Goal: Task Accomplishment & Management: Use online tool/utility

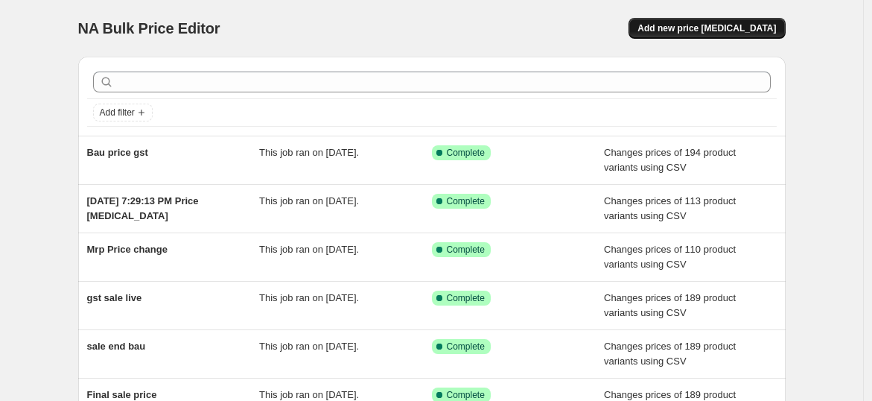
click at [717, 28] on span "Add new price [MEDICAL_DATA]" at bounding box center [707, 28] width 139 height 12
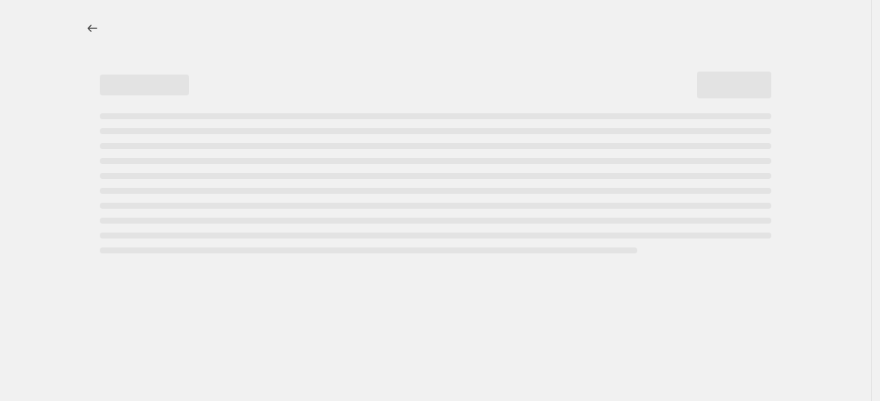
select select "percentage"
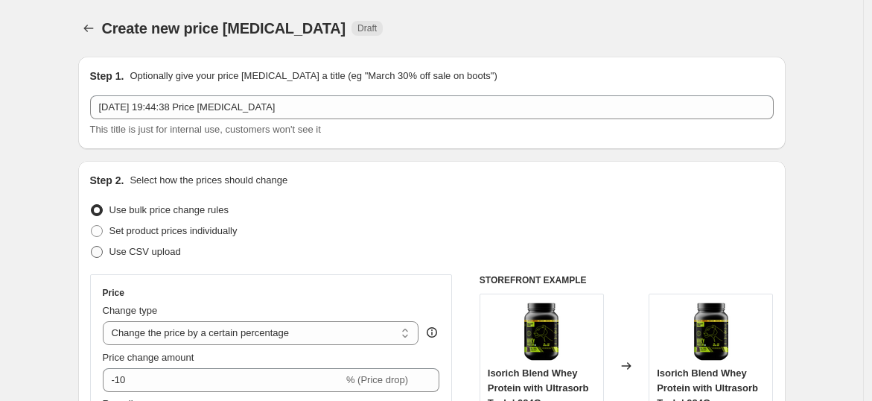
click at [147, 253] on span "Use CSV upload" at bounding box center [145, 251] width 72 height 11
click at [92, 247] on input "Use CSV upload" at bounding box center [91, 246] width 1 height 1
radio input "true"
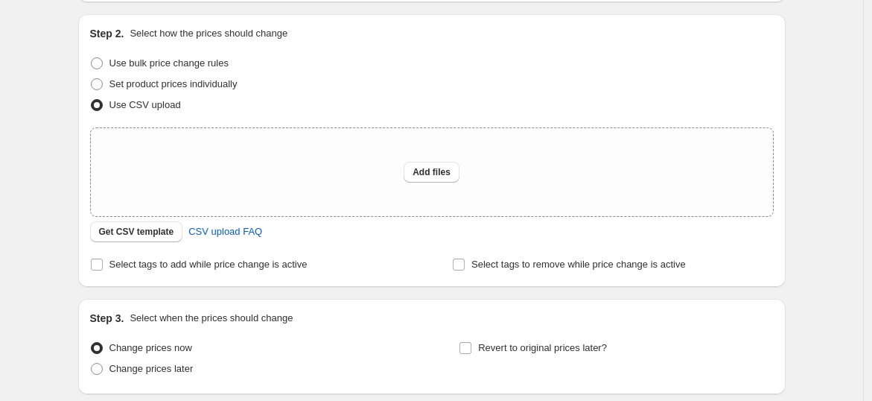
scroll to position [150, 0]
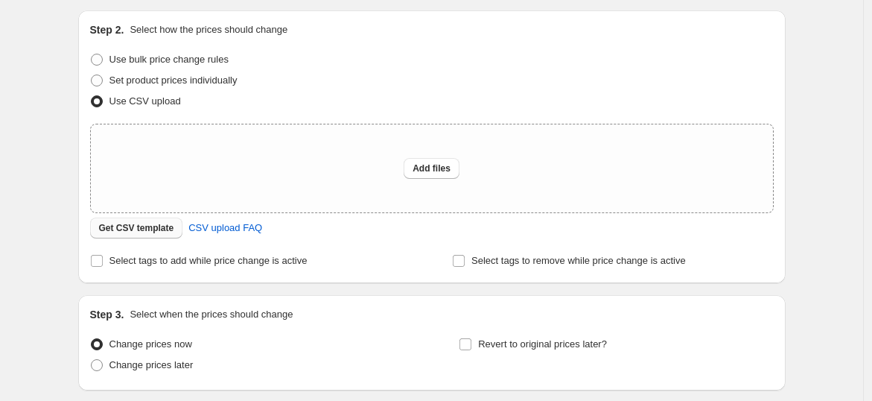
click at [145, 223] on span "Get CSV template" at bounding box center [136, 228] width 75 height 12
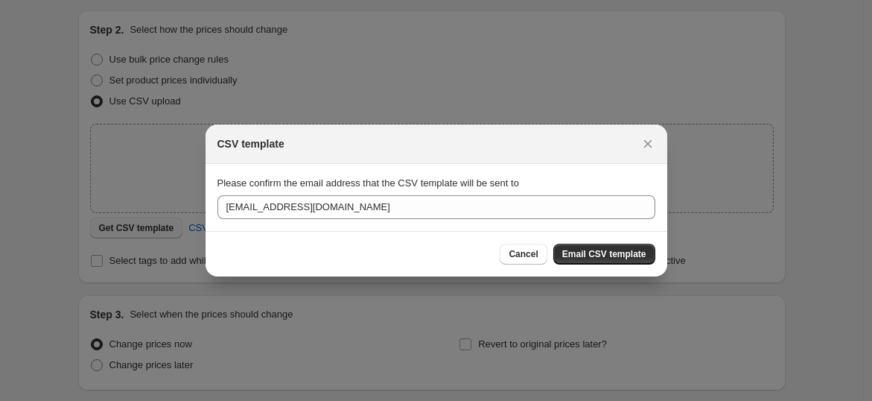
scroll to position [0, 0]
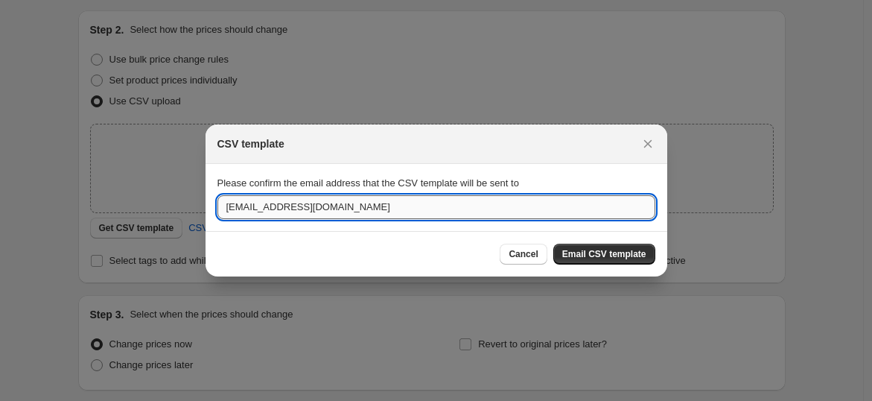
drag, startPoint x: 247, startPoint y: 207, endPoint x: 217, endPoint y: 207, distance: 30.5
click at [218, 207] on input "arjun@beastlife.in" at bounding box center [437, 207] width 438 height 24
type input "Ashrit@beastlife.in"
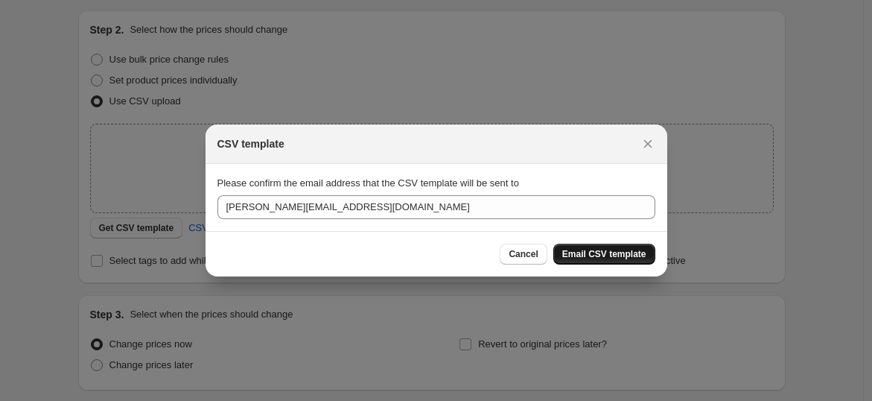
click at [601, 255] on span "Email CSV template" at bounding box center [604, 254] width 84 height 12
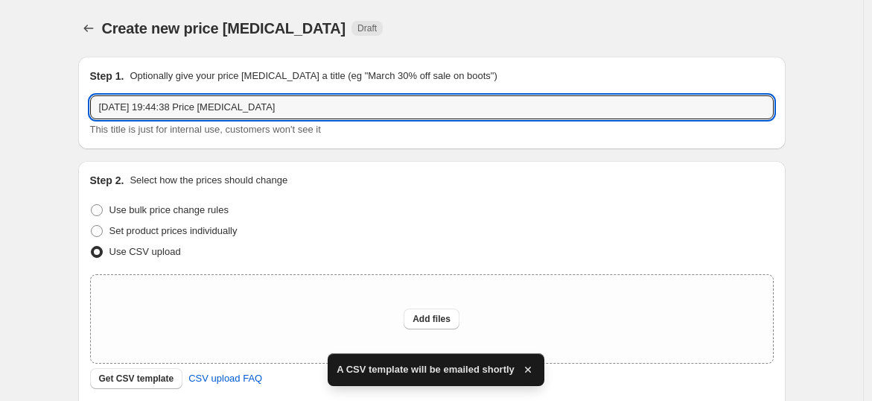
drag, startPoint x: 275, startPoint y: 103, endPoint x: 81, endPoint y: 113, distance: 194.0
click at [81, 113] on div "Step 1. Optionally give your price change job a title (eg "March 30% off sale o…" at bounding box center [432, 103] width 708 height 92
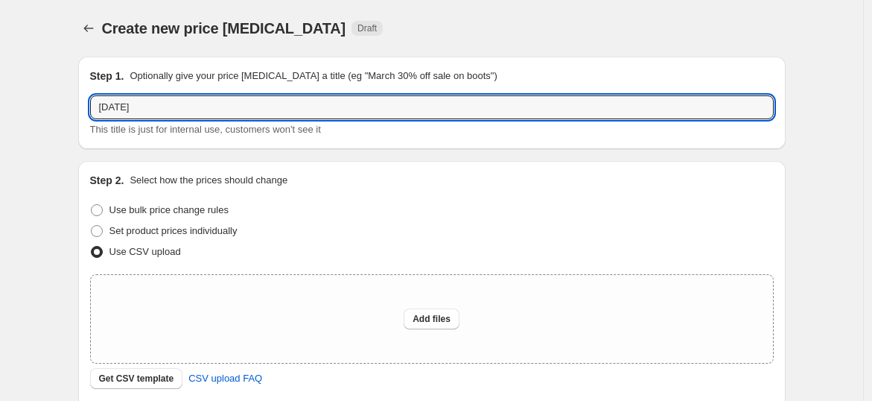
type input "Diwali"
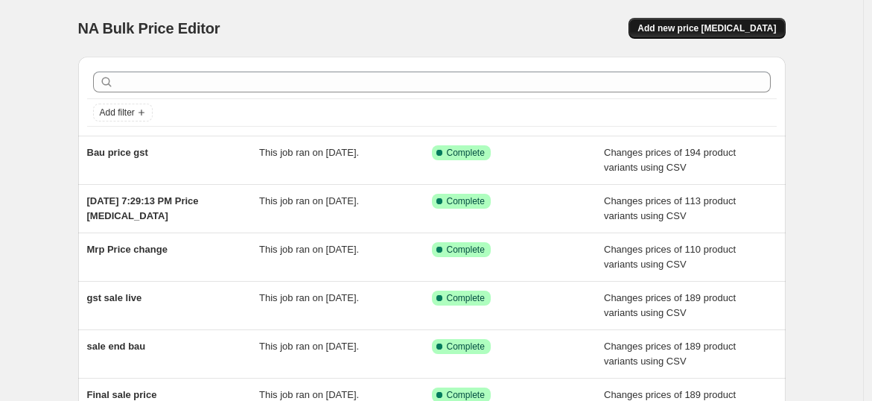
click at [715, 28] on span "Add new price [MEDICAL_DATA]" at bounding box center [707, 28] width 139 height 12
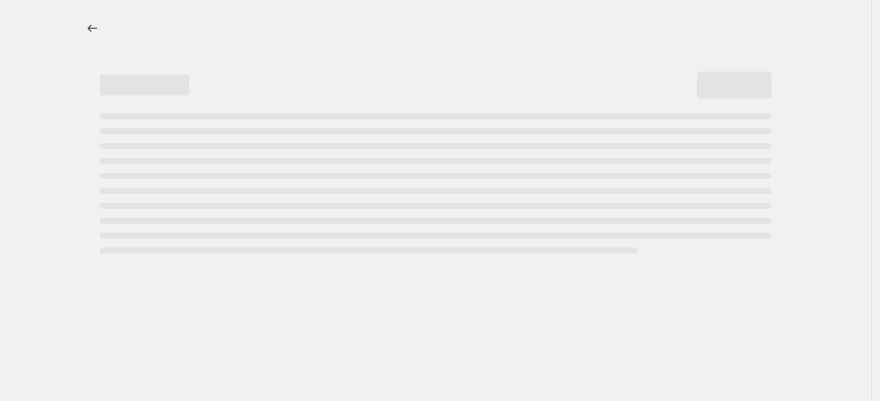
select select "percentage"
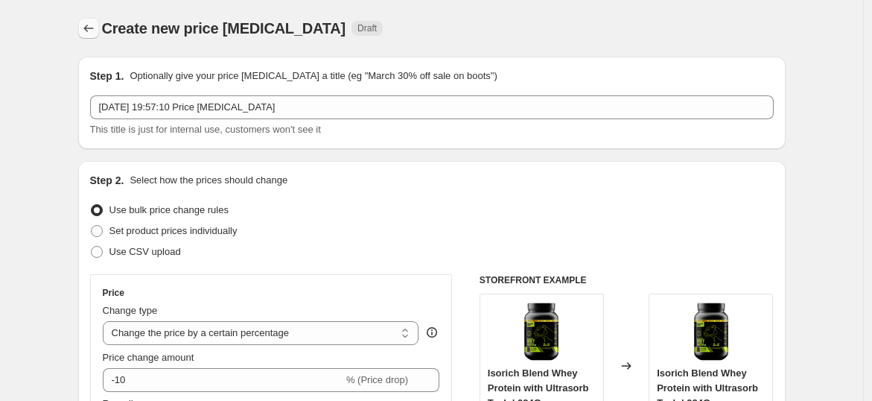
click at [91, 30] on icon "Price change jobs" at bounding box center [88, 28] width 15 height 15
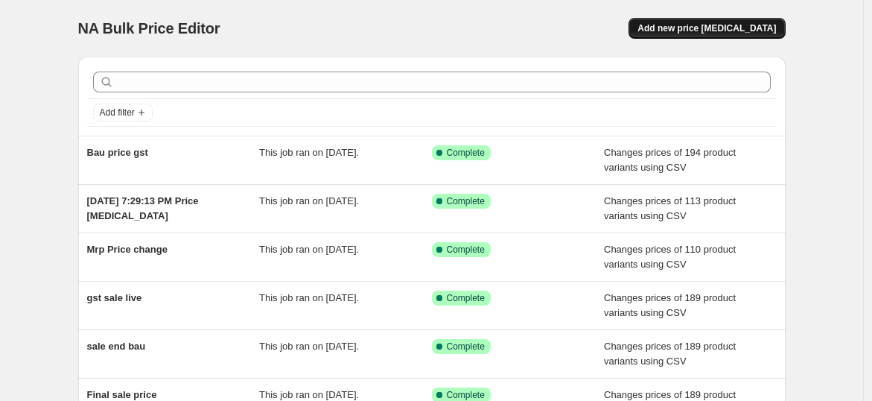
click at [743, 19] on button "Add new price change job" at bounding box center [707, 28] width 156 height 21
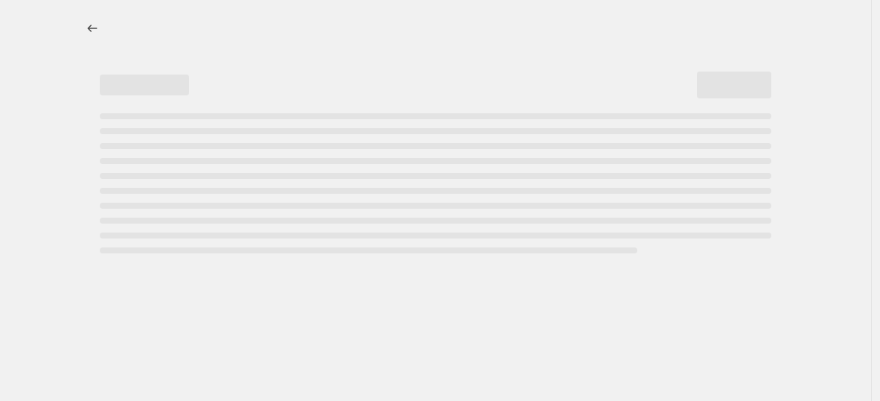
select select "percentage"
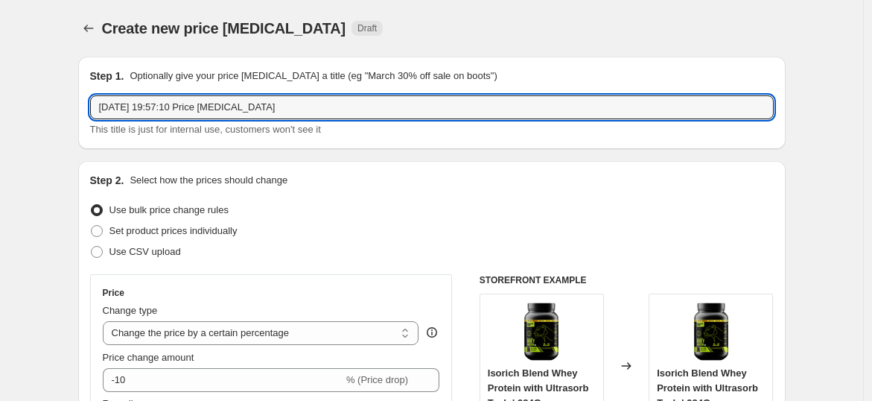
drag, startPoint x: 283, startPoint y: 107, endPoint x: -4, endPoint y: 98, distance: 287.7
click at [0, 98] on html "Home Settings Plans Skip to content Create new price change job. This page is r…" at bounding box center [436, 200] width 872 height 401
type input "Diwali"
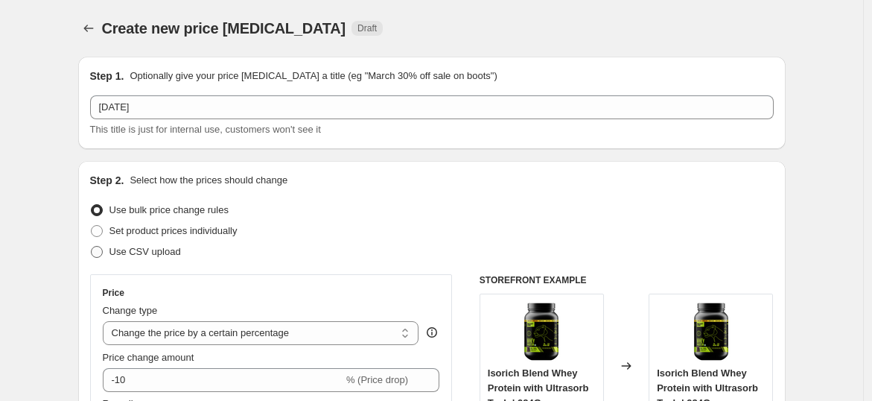
click at [150, 255] on span "Use CSV upload" at bounding box center [145, 251] width 72 height 11
click at [92, 247] on input "Use CSV upload" at bounding box center [91, 246] width 1 height 1
radio input "true"
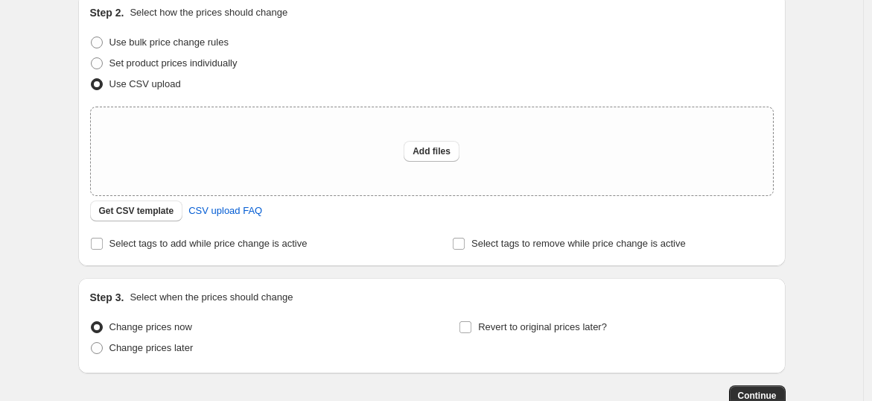
scroll to position [170, 0]
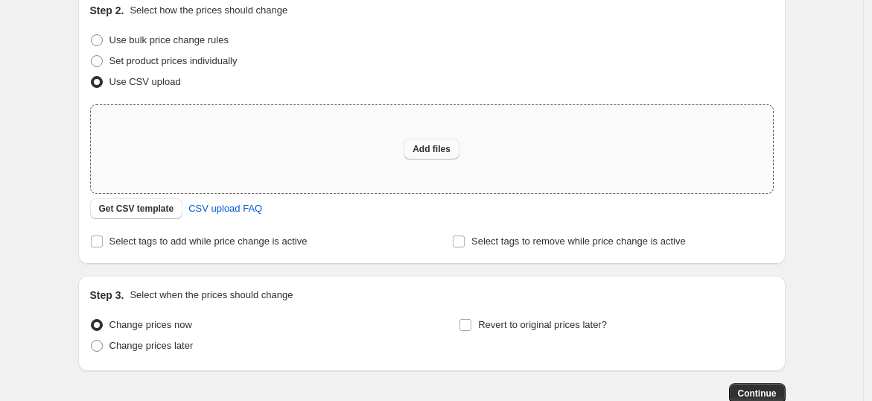
click at [437, 147] on span "Add files" at bounding box center [432, 149] width 38 height 12
type input "C:\fakepath\csv_template_user_62473 (4).csv"
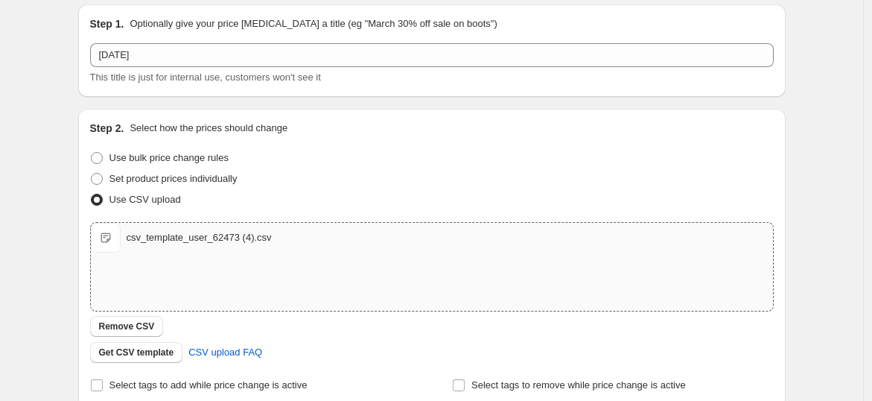
scroll to position [289, 0]
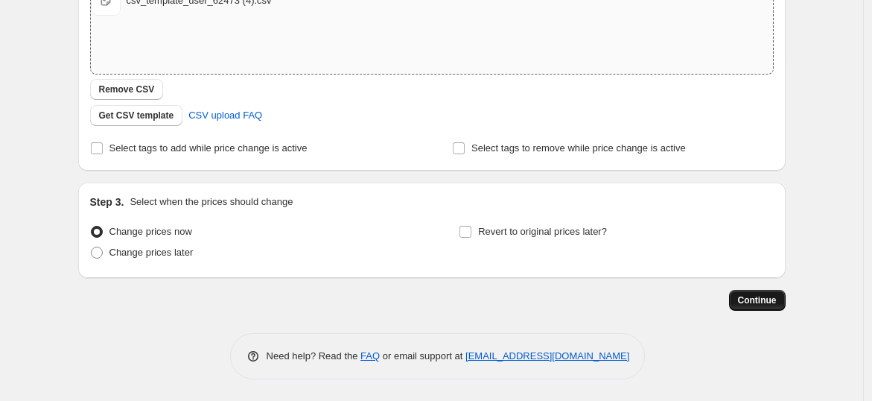
click at [765, 306] on button "Continue" at bounding box center [757, 300] width 57 height 21
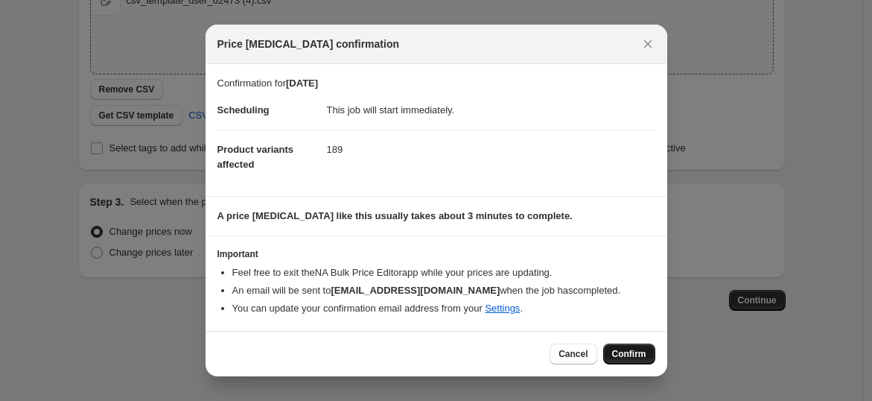
click at [636, 360] on button "Confirm" at bounding box center [629, 353] width 52 height 21
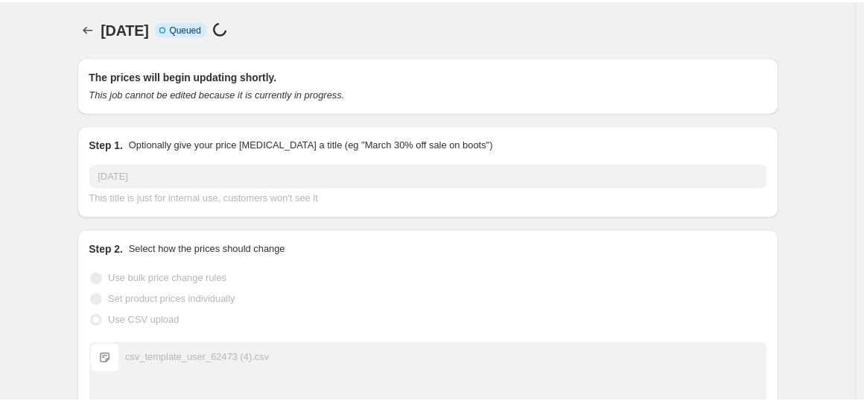
scroll to position [289, 0]
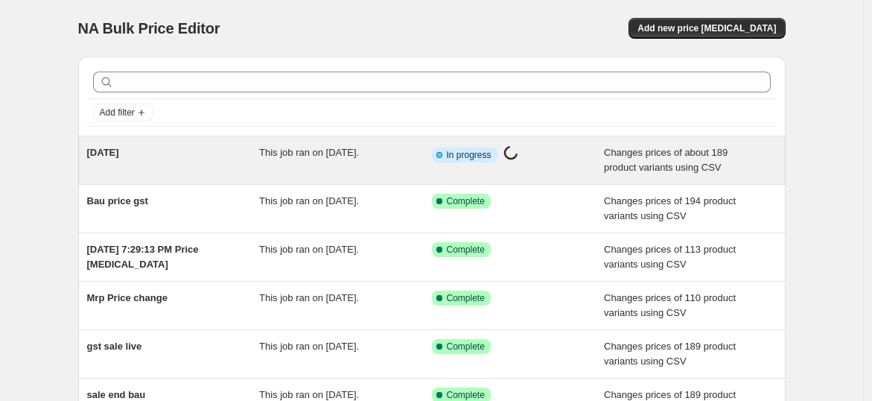
click at [182, 170] on div "[DATE]" at bounding box center [173, 160] width 173 height 30
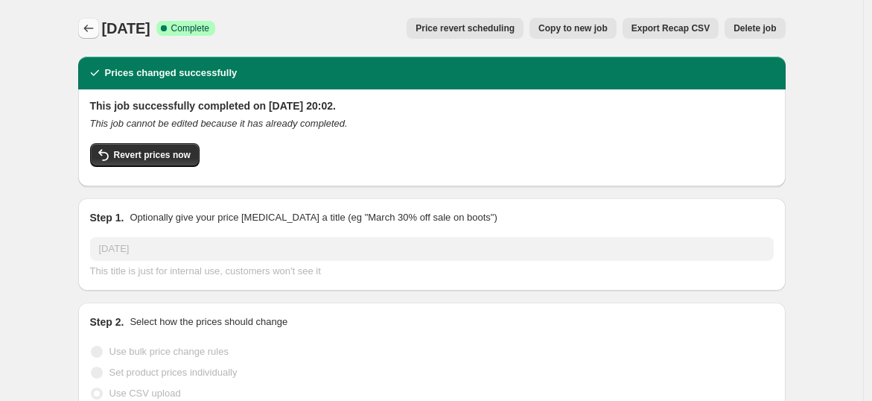
click at [93, 28] on icon "Price change jobs" at bounding box center [88, 28] width 15 height 15
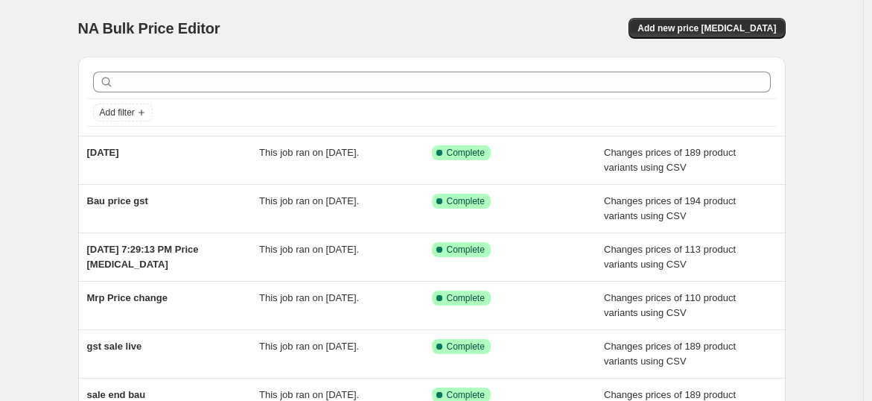
click at [728, 13] on div "NA Bulk Price Editor. This page is ready NA Bulk Price Editor Add new price cha…" at bounding box center [432, 28] width 708 height 57
click at [728, 19] on button "Add new price change job" at bounding box center [707, 28] width 156 height 21
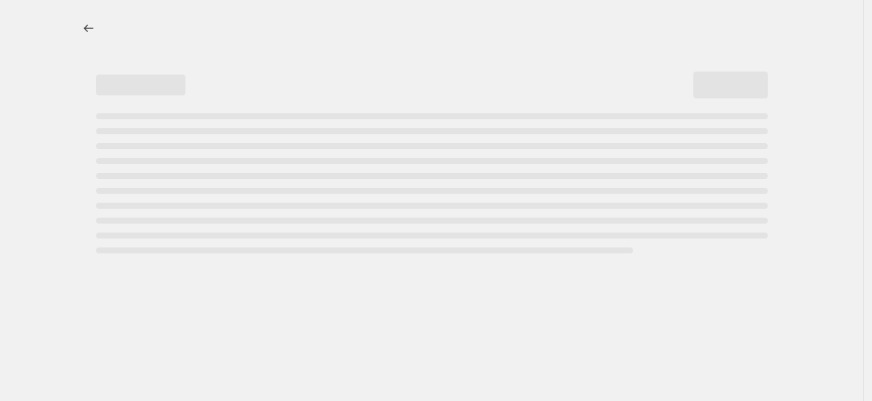
select select "percentage"
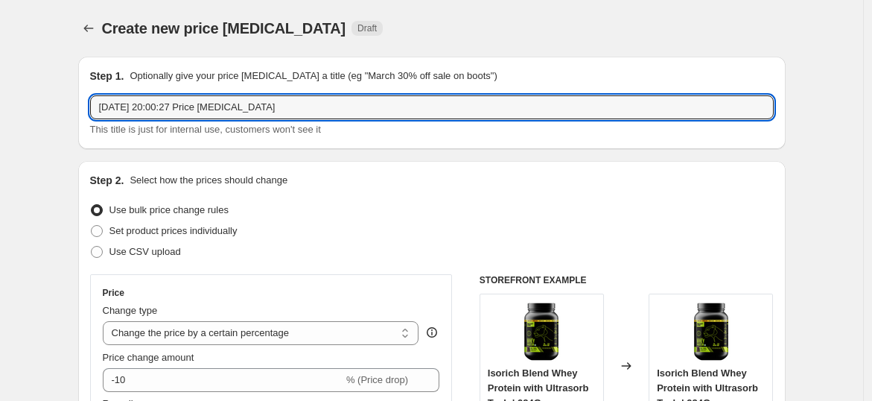
drag, startPoint x: 275, startPoint y: 113, endPoint x: 56, endPoint y: 112, distance: 219.0
type input "with out decimal"
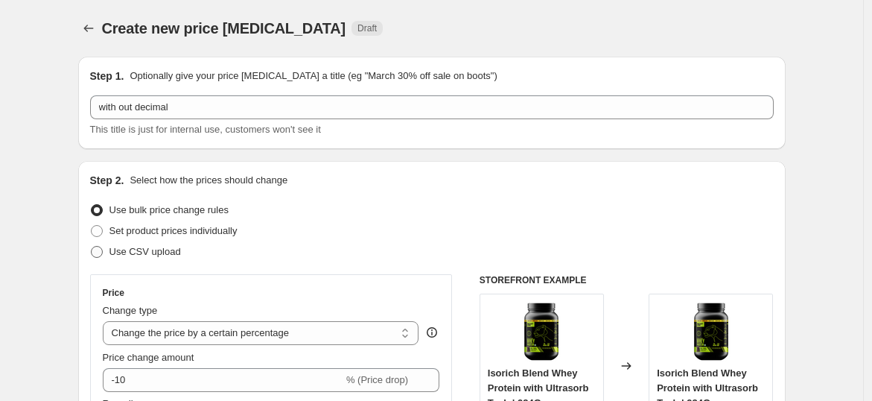
click at [159, 260] on label "Use CSV upload" at bounding box center [135, 251] width 91 height 21
click at [92, 247] on input "Use CSV upload" at bounding box center [91, 246] width 1 height 1
radio input "true"
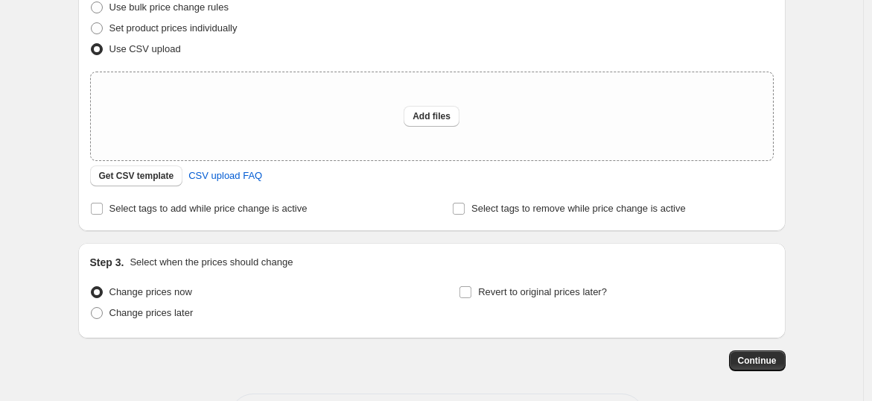
scroll to position [203, 0]
click at [437, 108] on button "Add files" at bounding box center [432, 115] width 56 height 21
type input "C:\fakepath\csv_template_user_62473 (4).csv"
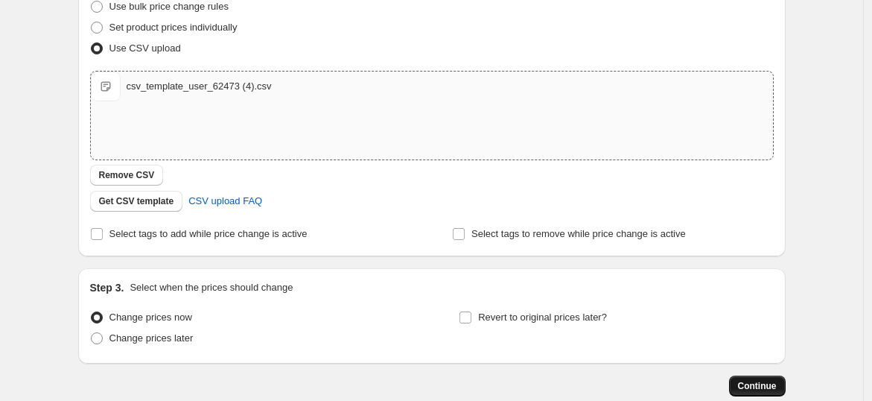
click at [761, 384] on span "Continue" at bounding box center [757, 386] width 39 height 12
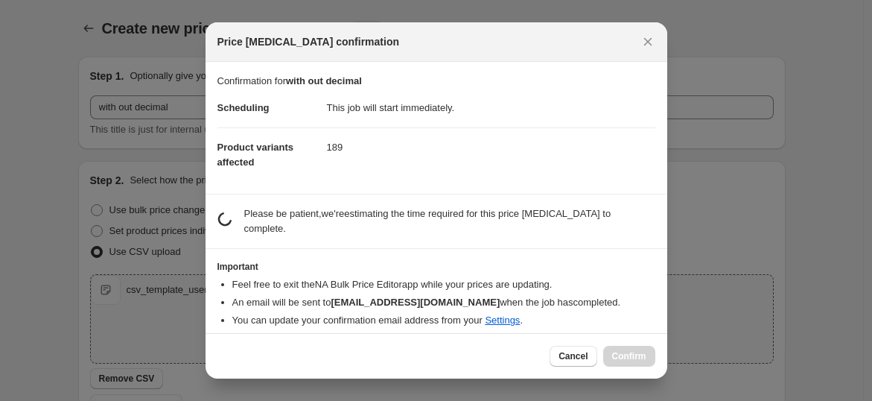
scroll to position [0, 0]
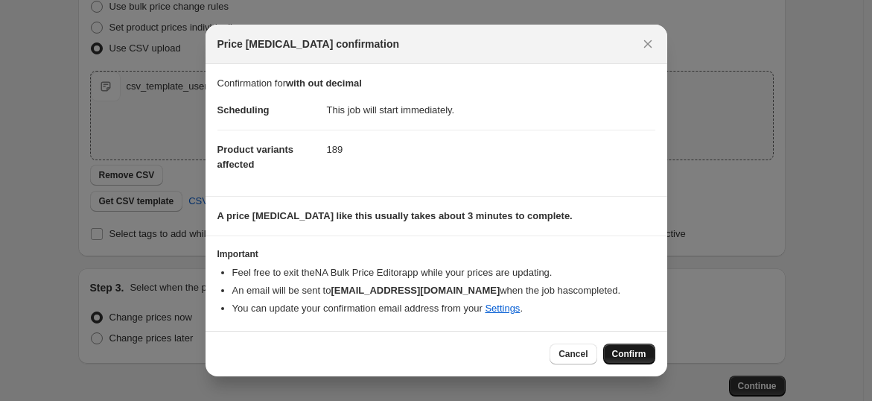
click at [623, 348] on span "Confirm" at bounding box center [629, 354] width 34 height 12
